Goal: Participate in discussion: Engage in conversation with other users on a specific topic

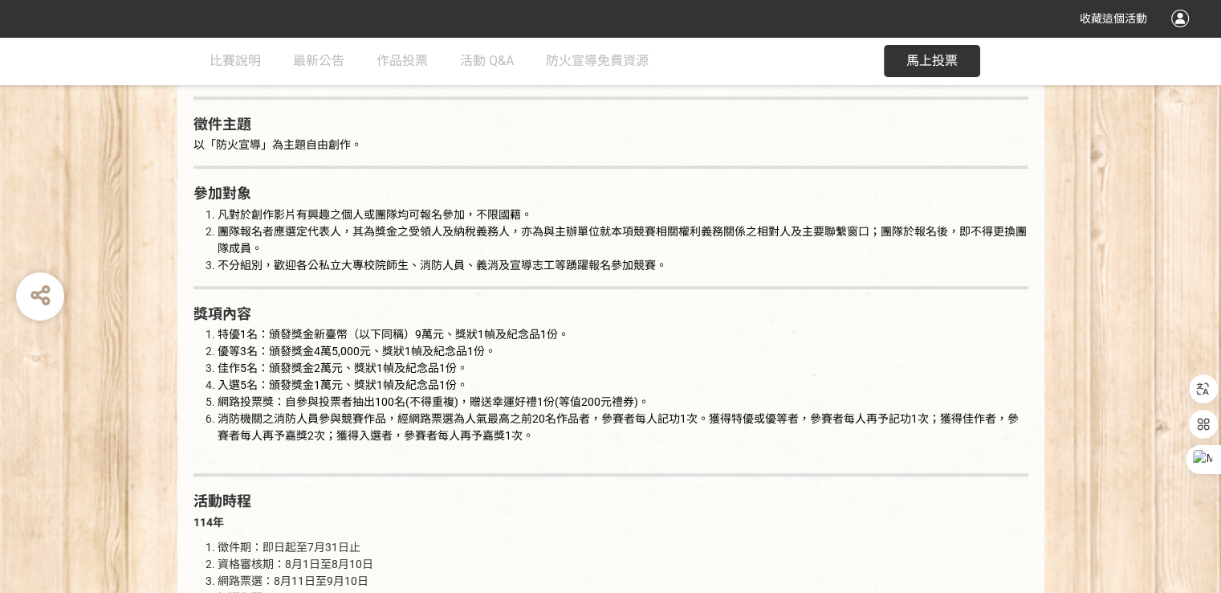
scroll to position [964, 0]
click at [951, 61] on span "馬上投票" at bounding box center [931, 60] width 51 height 15
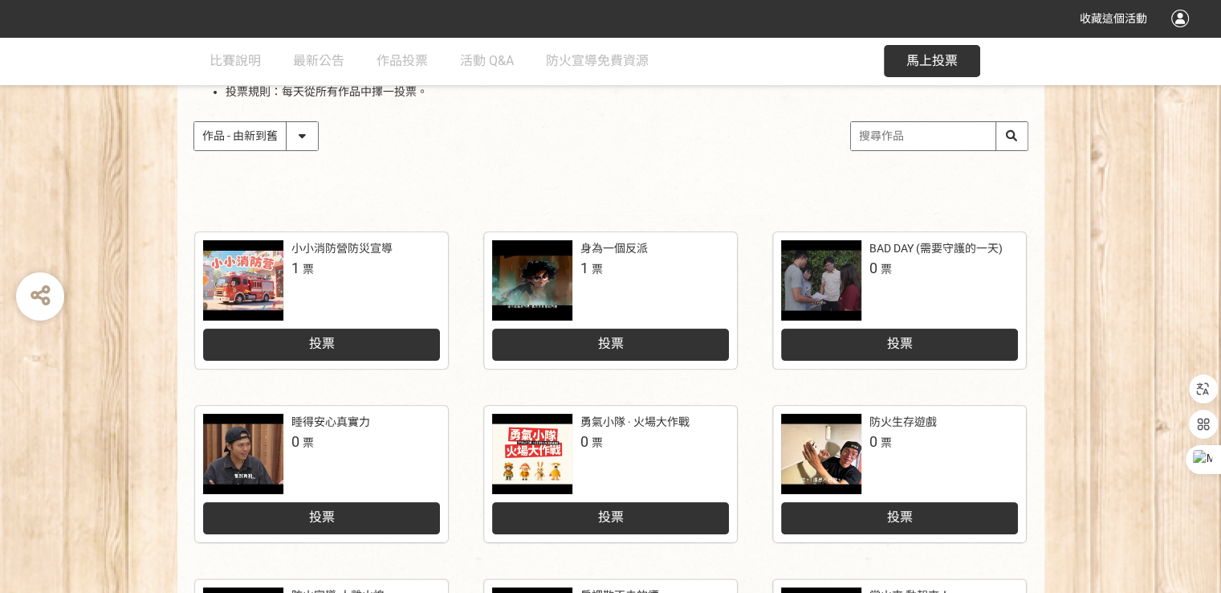
scroll to position [241, 0]
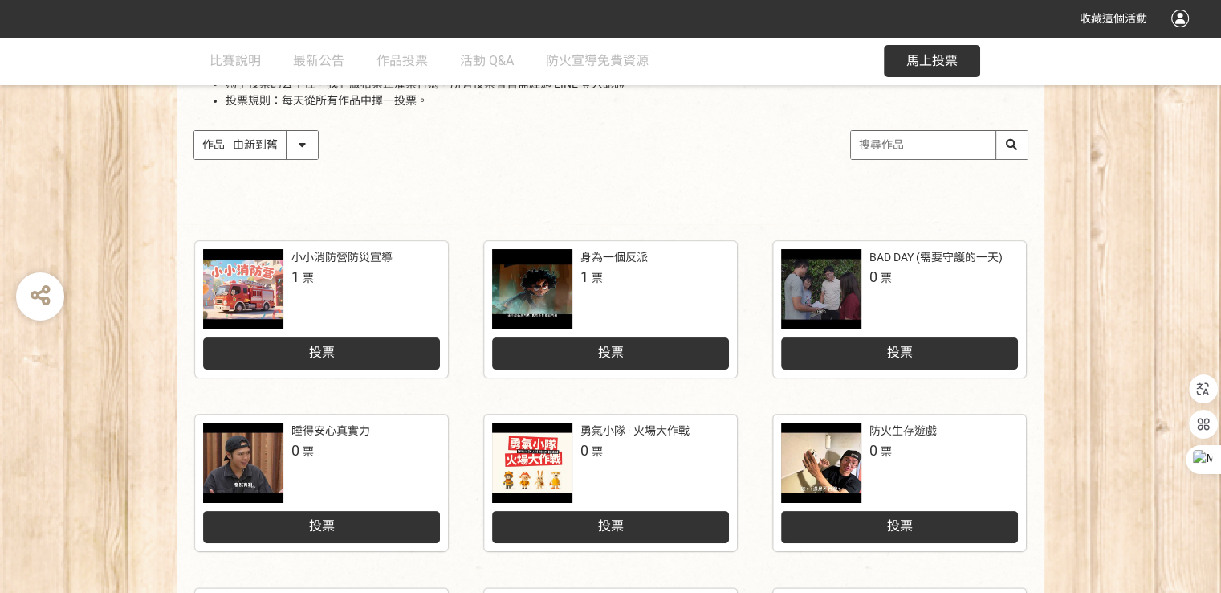
click at [307, 148] on select "作品 - 由新到舊 作品 - 由舊到新 票數 - 由多到少 票數 - 由少到多" at bounding box center [256, 145] width 124 height 28
click at [897, 144] on input "search" at bounding box center [939, 145] width 177 height 28
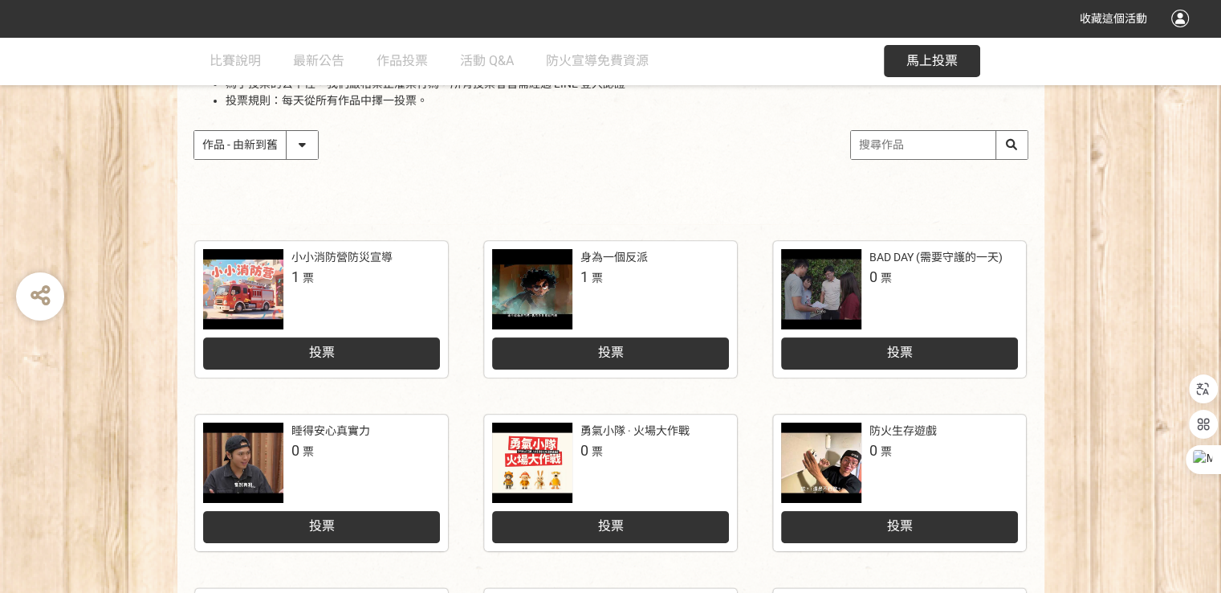
click at [897, 144] on input "search" at bounding box center [939, 145] width 177 height 28
type input "安全無小事"
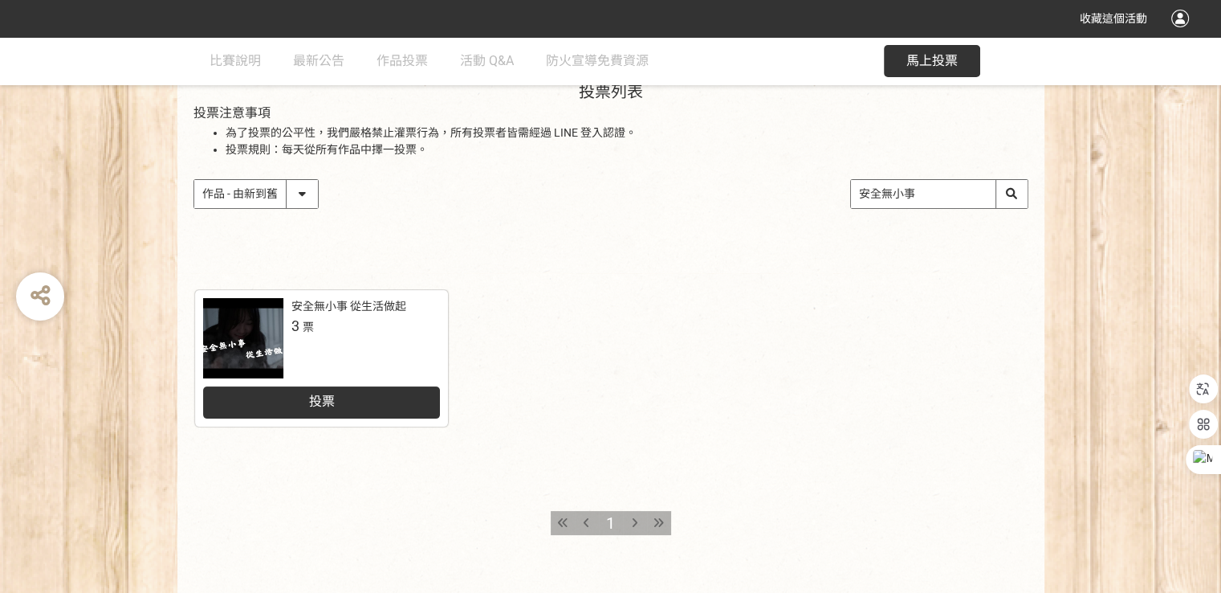
scroll to position [241, 0]
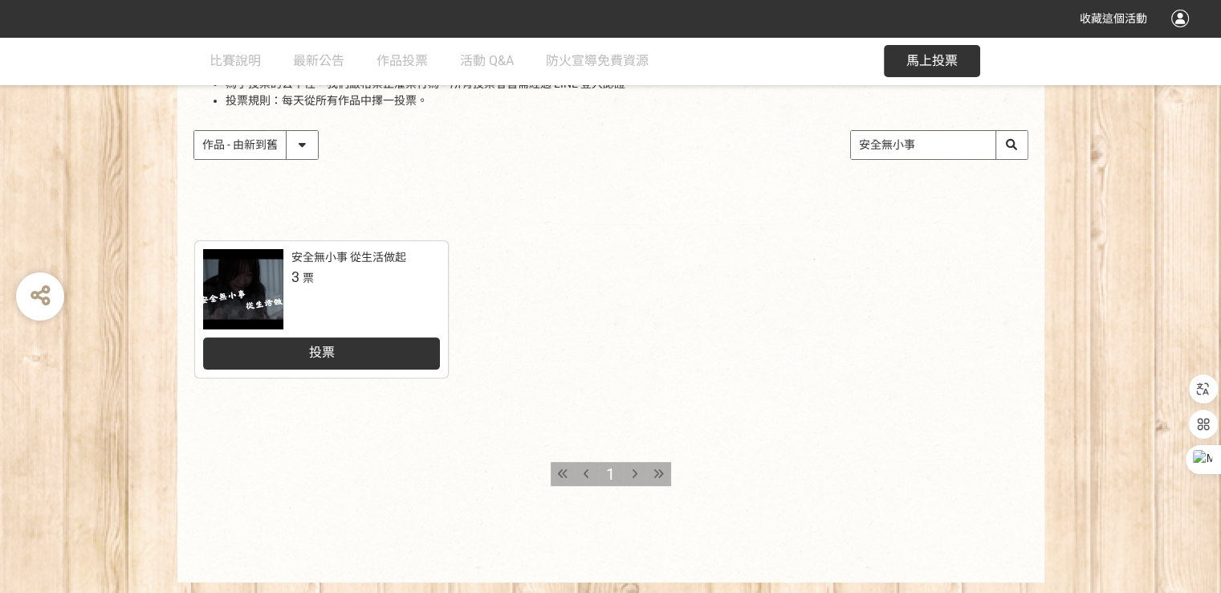
click at [328, 348] on div "投票" at bounding box center [321, 353] width 237 height 32
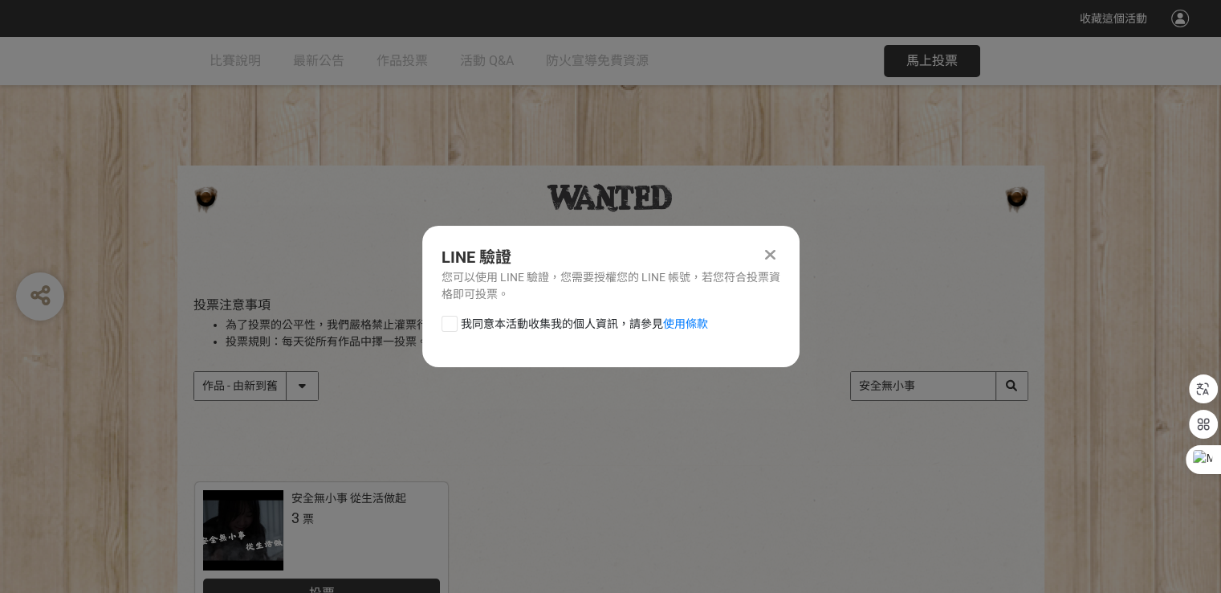
scroll to position [0, 0]
click at [328, 348] on li "投票規則：每天從所有作品中擇一投票。" at bounding box center [627, 341] width 803 height 17
click at [771, 252] on icon at bounding box center [770, 254] width 10 height 16
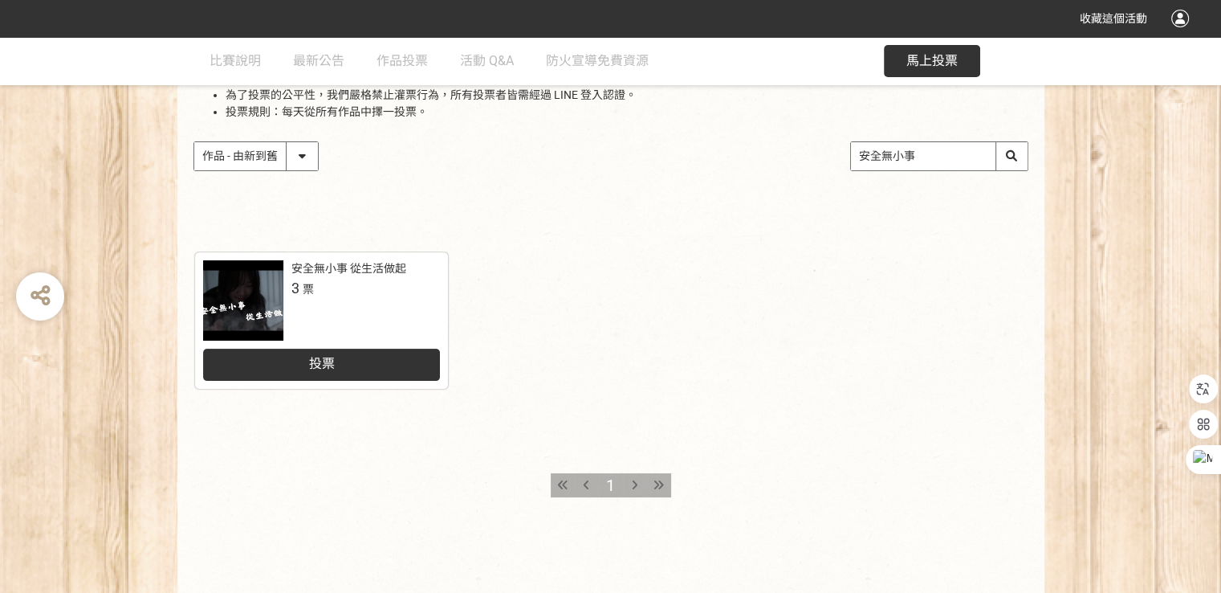
scroll to position [235, 0]
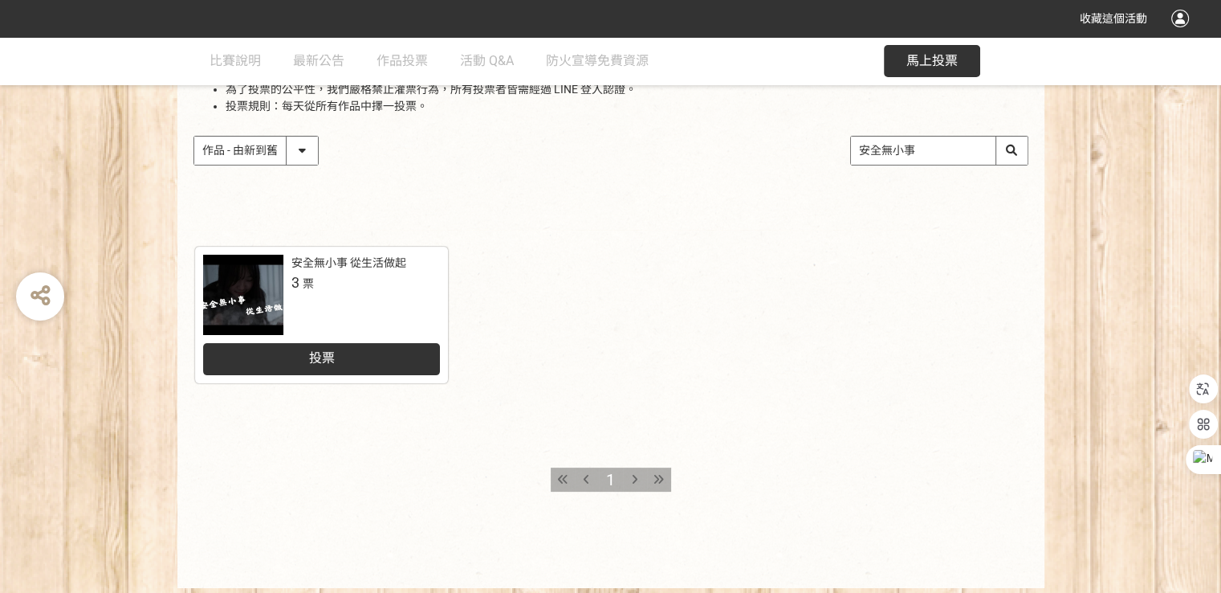
click at [368, 360] on div "投票" at bounding box center [321, 359] width 237 height 32
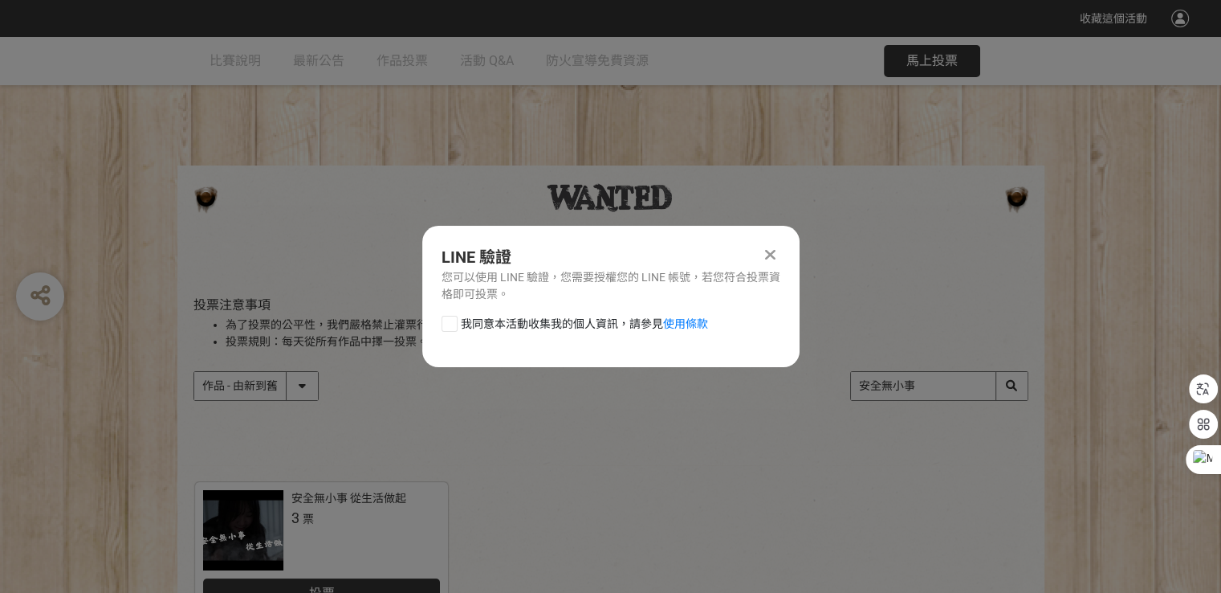
scroll to position [0, 0]
click at [368, 360] on div "投票列表 投票注意事項 為了投票的公平性，我們嚴格禁止灌票行為，所有投票者皆需經過 LINE 登入認證。 投票規則：每天從所有作品中擇一投票。 作品 - 由新…" at bounding box center [610, 353] width 867 height 223
click at [678, 322] on link "使用條款" at bounding box center [685, 323] width 45 height 13
click at [617, 303] on div "LINE 驗證 您可以使用 LINE 驗證，您需要授權您的 LINE 帳號，若您符合投票資格即可投票。 我同意本活動收集我的個人資訊，請參見 使用條款" at bounding box center [610, 296] width 377 height 141
click at [768, 249] on icon at bounding box center [770, 254] width 10 height 16
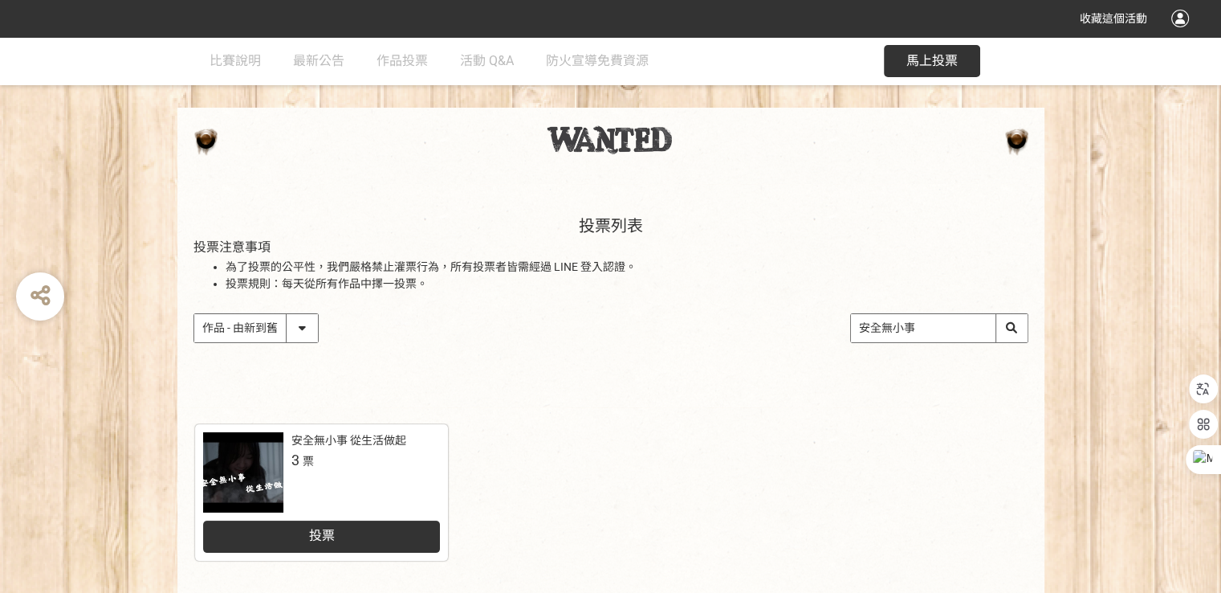
click at [768, 249] on div "投票列表 投票注意事項 為了投票的公平性，我們嚴格禁止灌票行為，所有投票者皆需經過 LINE 登入認證。 投票規則：每天從所有作品中擇一投票。 作品 - 由新…" at bounding box center [610, 295] width 867 height 223
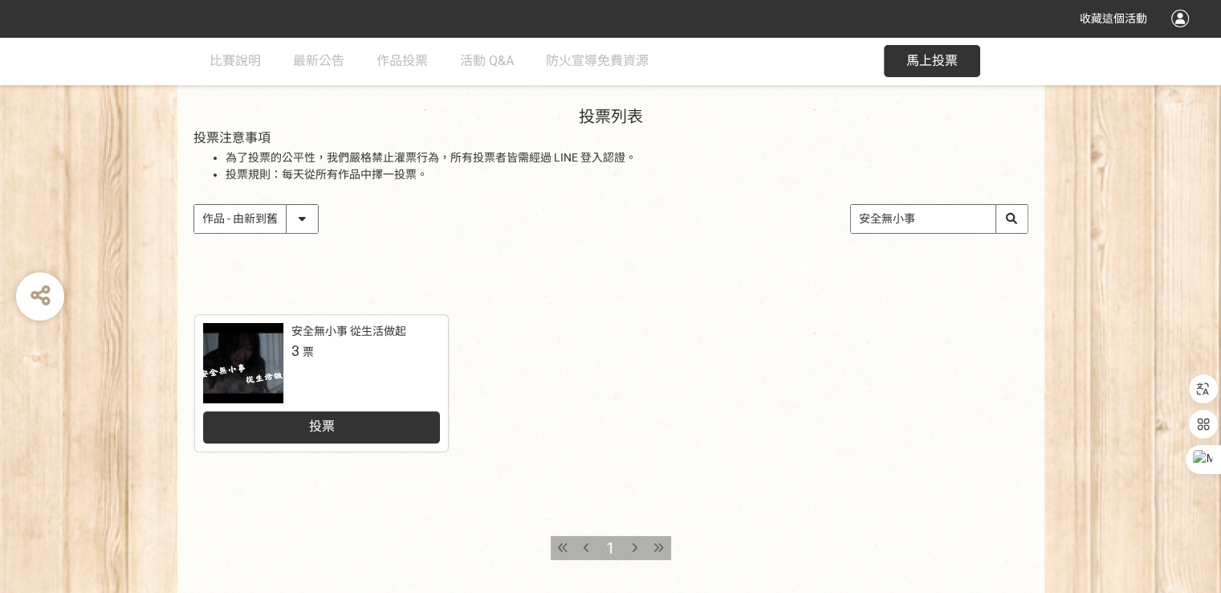
scroll to position [235, 0]
